Goal: Use online tool/utility: Utilize a website feature to perform a specific function

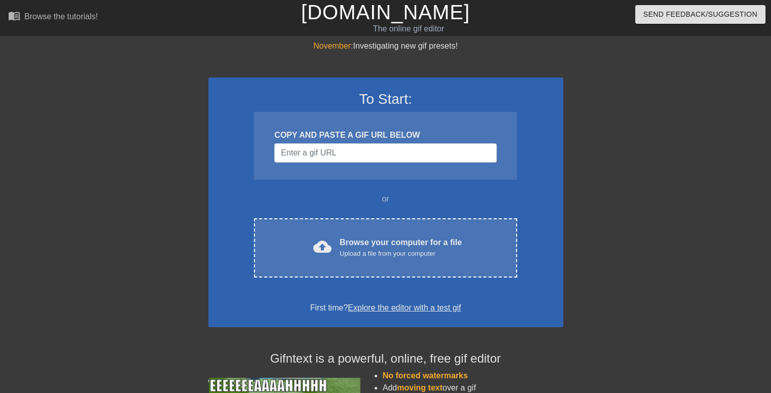
scroll to position [147, 0]
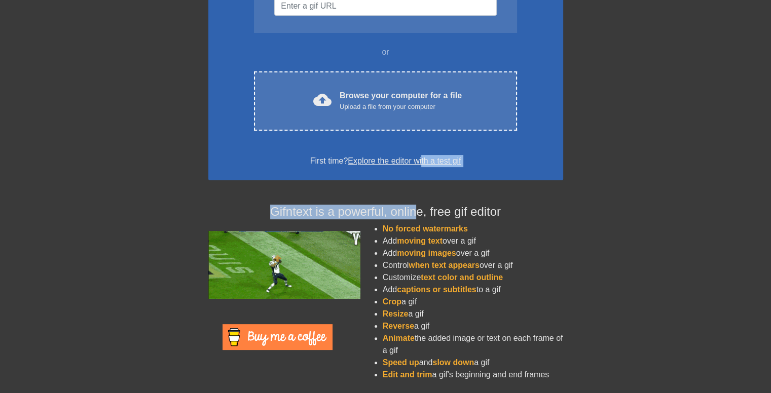
drag, startPoint x: 420, startPoint y: 199, endPoint x: 421, endPoint y: 160, distance: 39.1
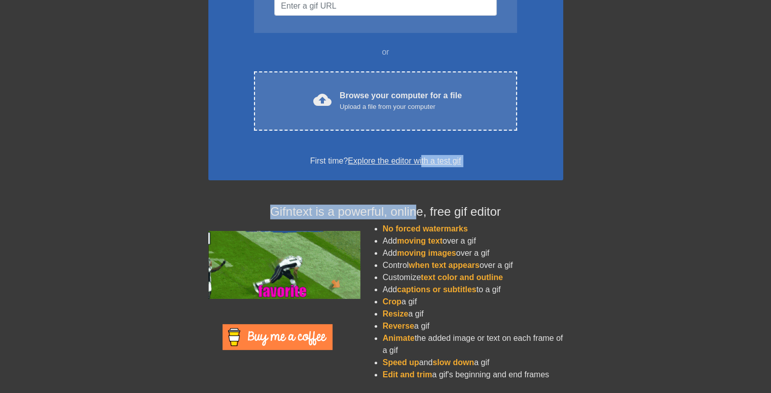
click at [421, 160] on div "To Start: COPY AND PASTE A GIF URL BELOW or cloud_upload Browse your computer f…" at bounding box center [385, 147] width 355 height 484
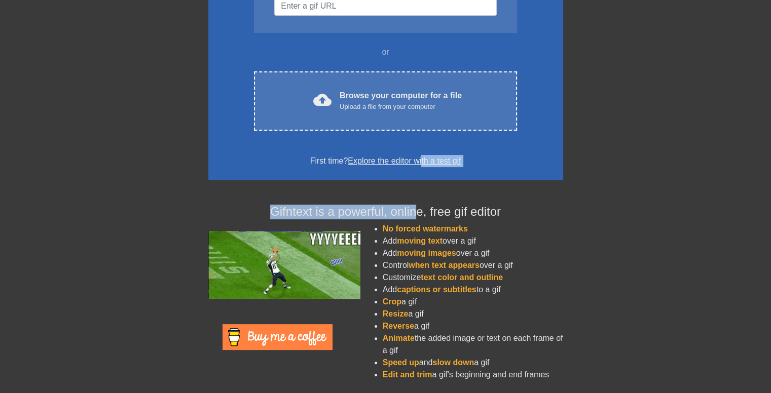
click at [414, 160] on link "Explore the editor with a test gif" at bounding box center [404, 161] width 113 height 9
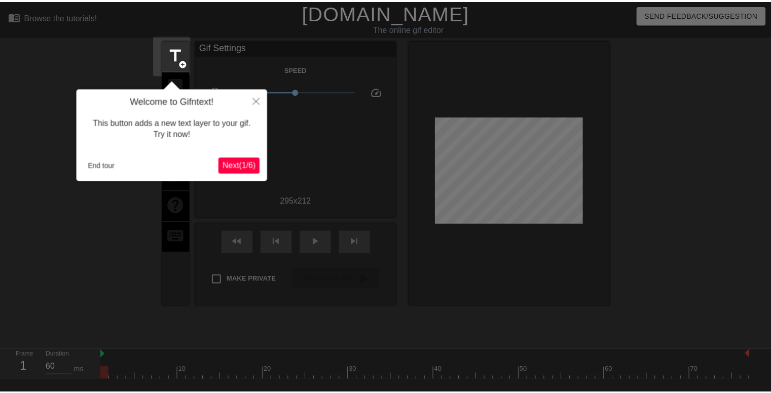
scroll to position [24, 0]
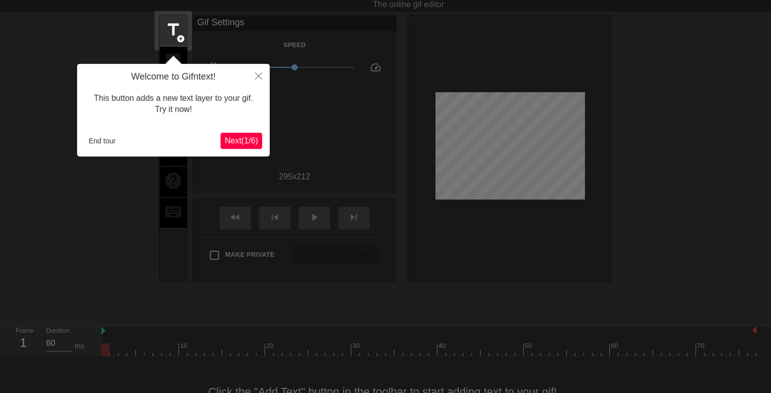
click at [240, 141] on span "Next ( 1 / 6 )" at bounding box center [241, 140] width 33 height 9
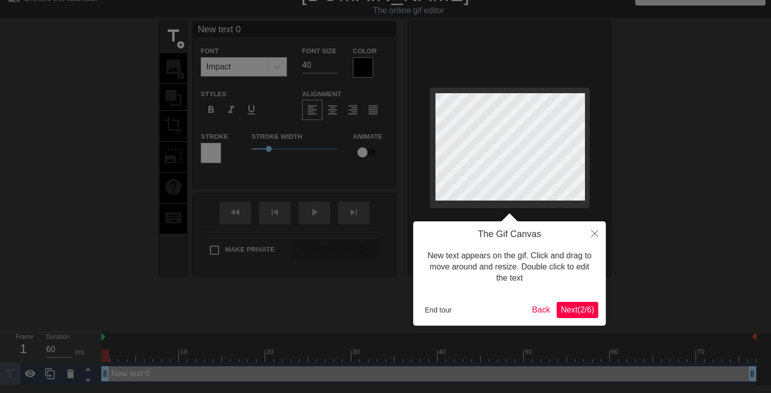
scroll to position [0, 0]
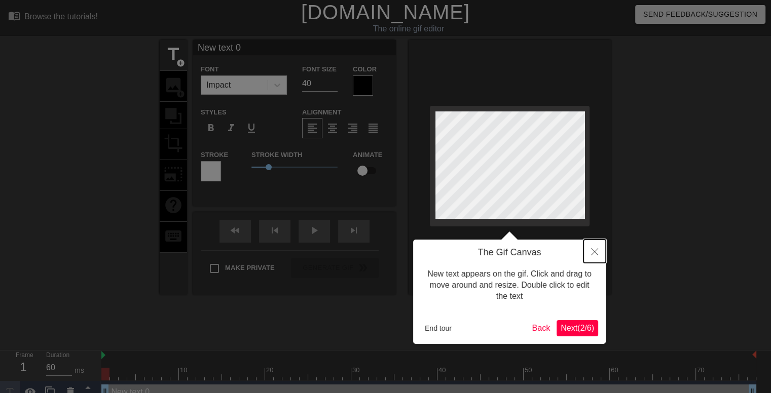
click at [594, 249] on icon "Close" at bounding box center [594, 251] width 7 height 7
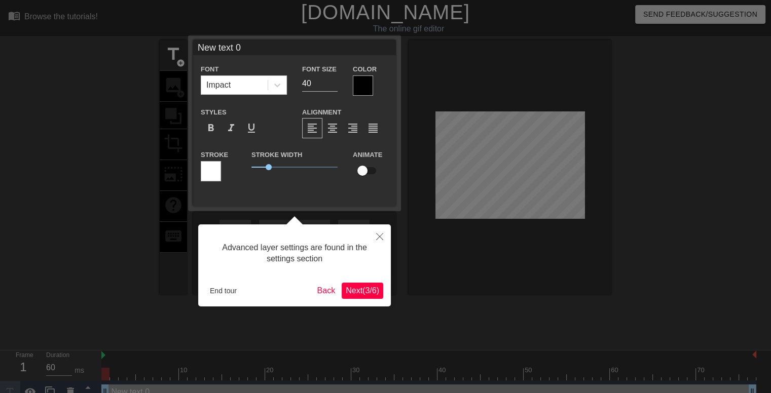
scroll to position [12, 0]
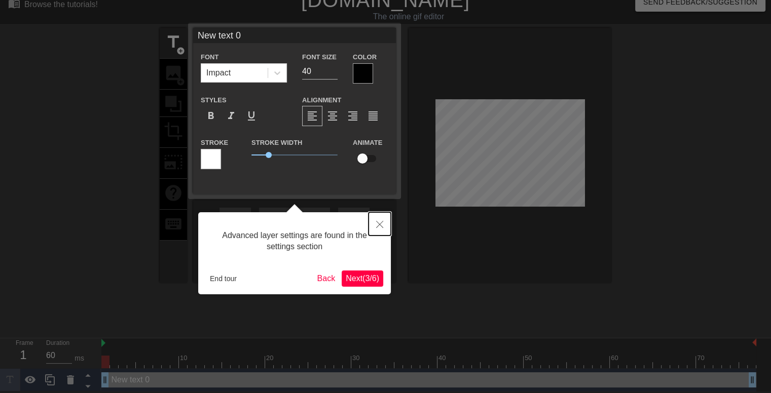
click at [381, 222] on icon "Close" at bounding box center [379, 224] width 7 height 7
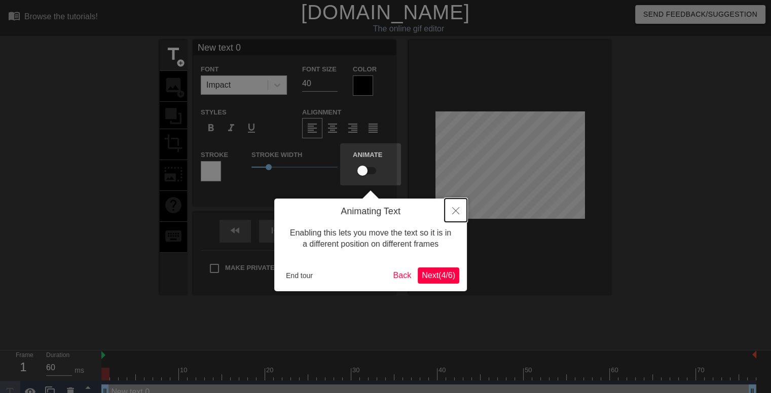
click at [456, 212] on icon "Close" at bounding box center [455, 210] width 7 height 7
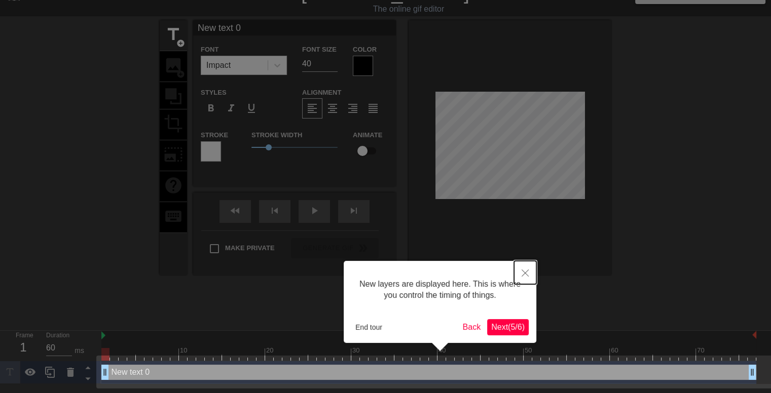
click at [525, 272] on icon "Close" at bounding box center [525, 273] width 7 height 7
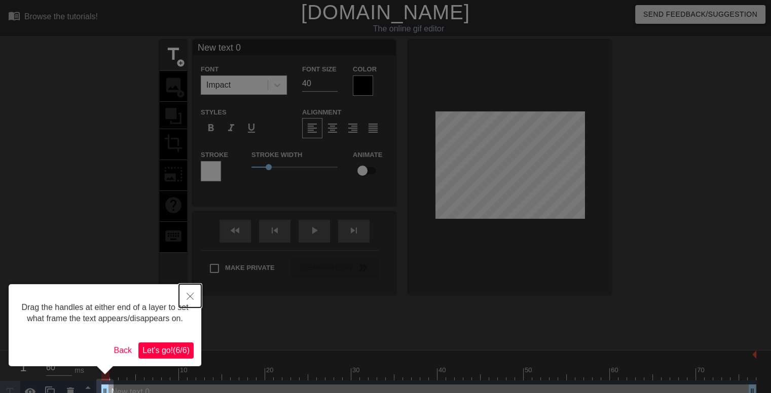
click at [192, 301] on button "Close" at bounding box center [190, 295] width 22 height 23
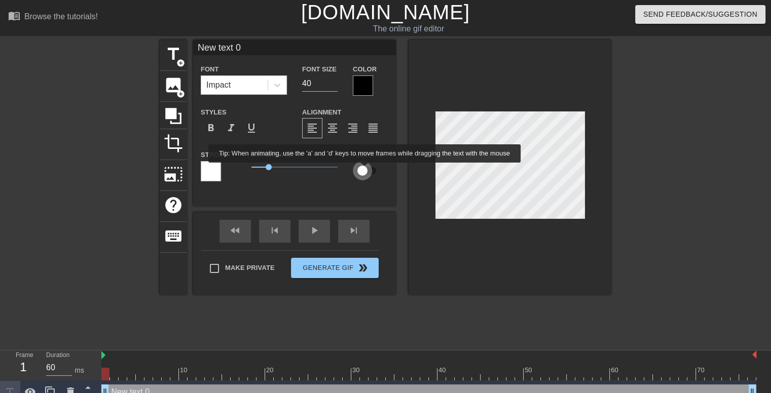
click at [365, 170] on input "checkbox" at bounding box center [362, 170] width 58 height 19
checkbox input "true"
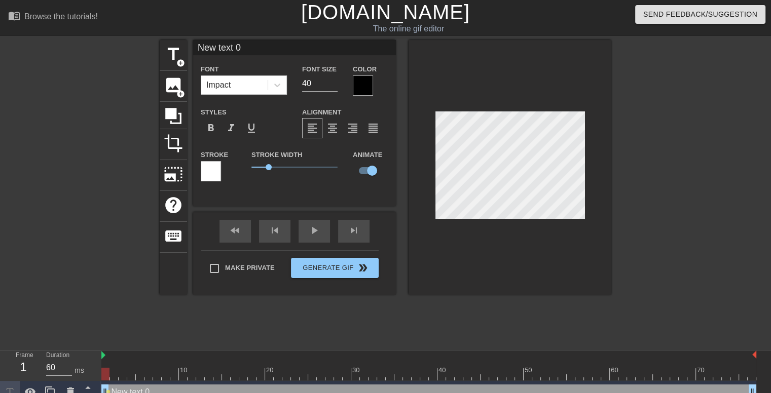
scroll to position [12, 0]
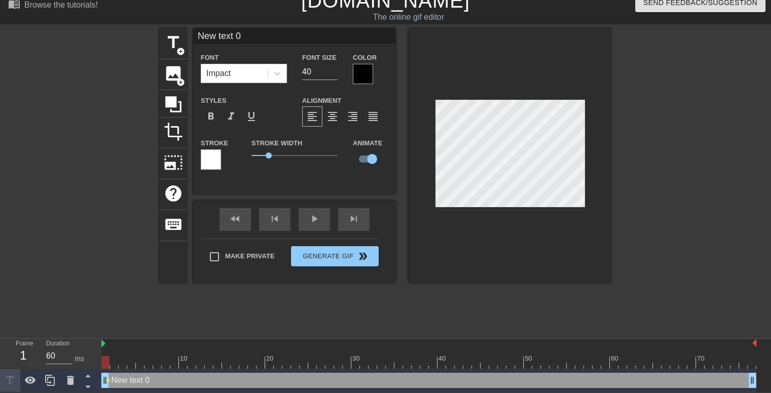
drag, startPoint x: 105, startPoint y: 381, endPoint x: 0, endPoint y: 398, distance: 106.3
click at [0, 392] on html "menu_book Browse the tutorials! [DOMAIN_NAME] The online gif editor Send Feedba…" at bounding box center [385, 190] width 771 height 404
